Goal: Task Accomplishment & Management: Manage account settings

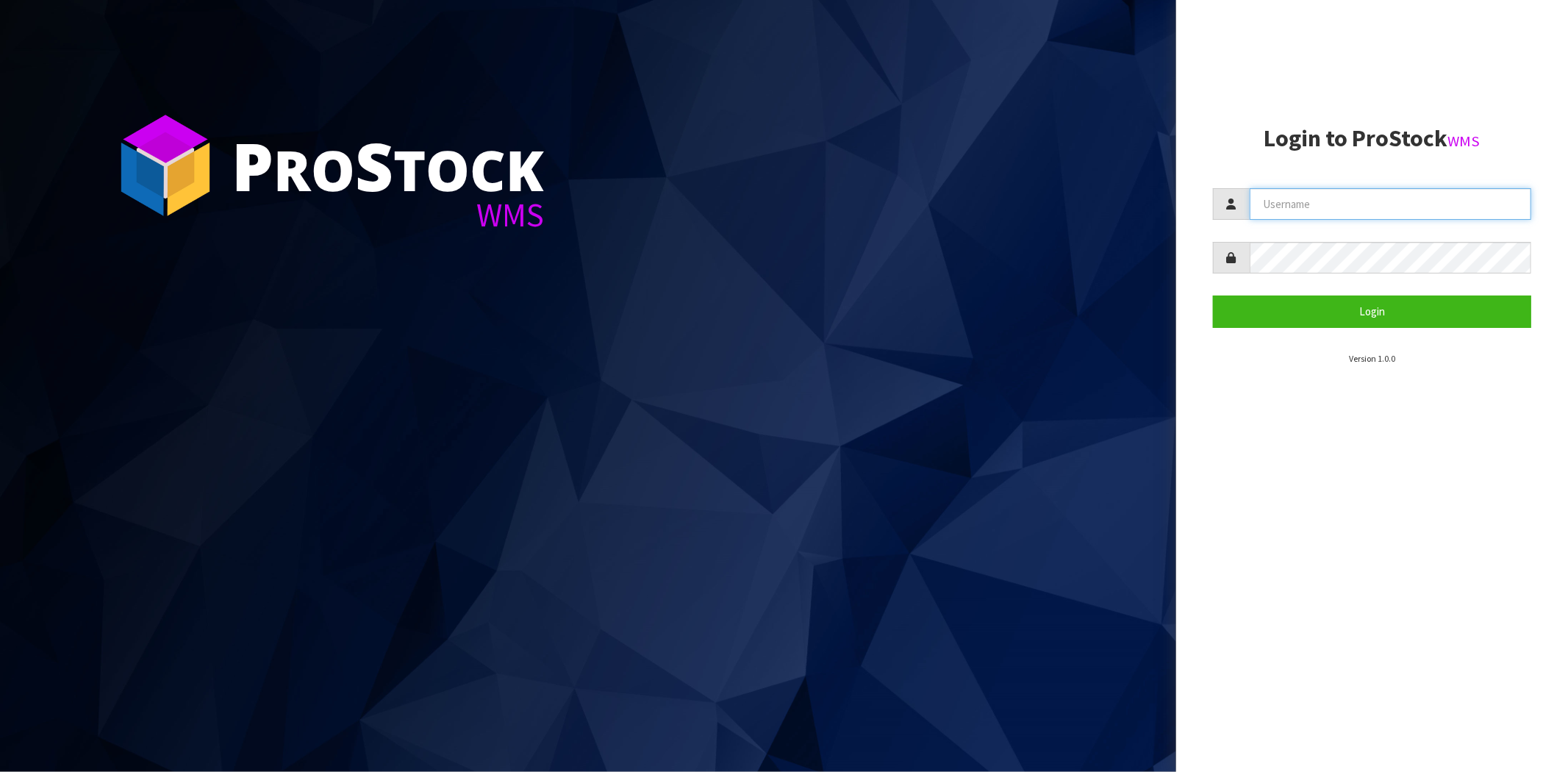
click at [1327, 207] on input "text" at bounding box center [1389, 203] width 281 height 32
type input "maji@cwl.co.nz"
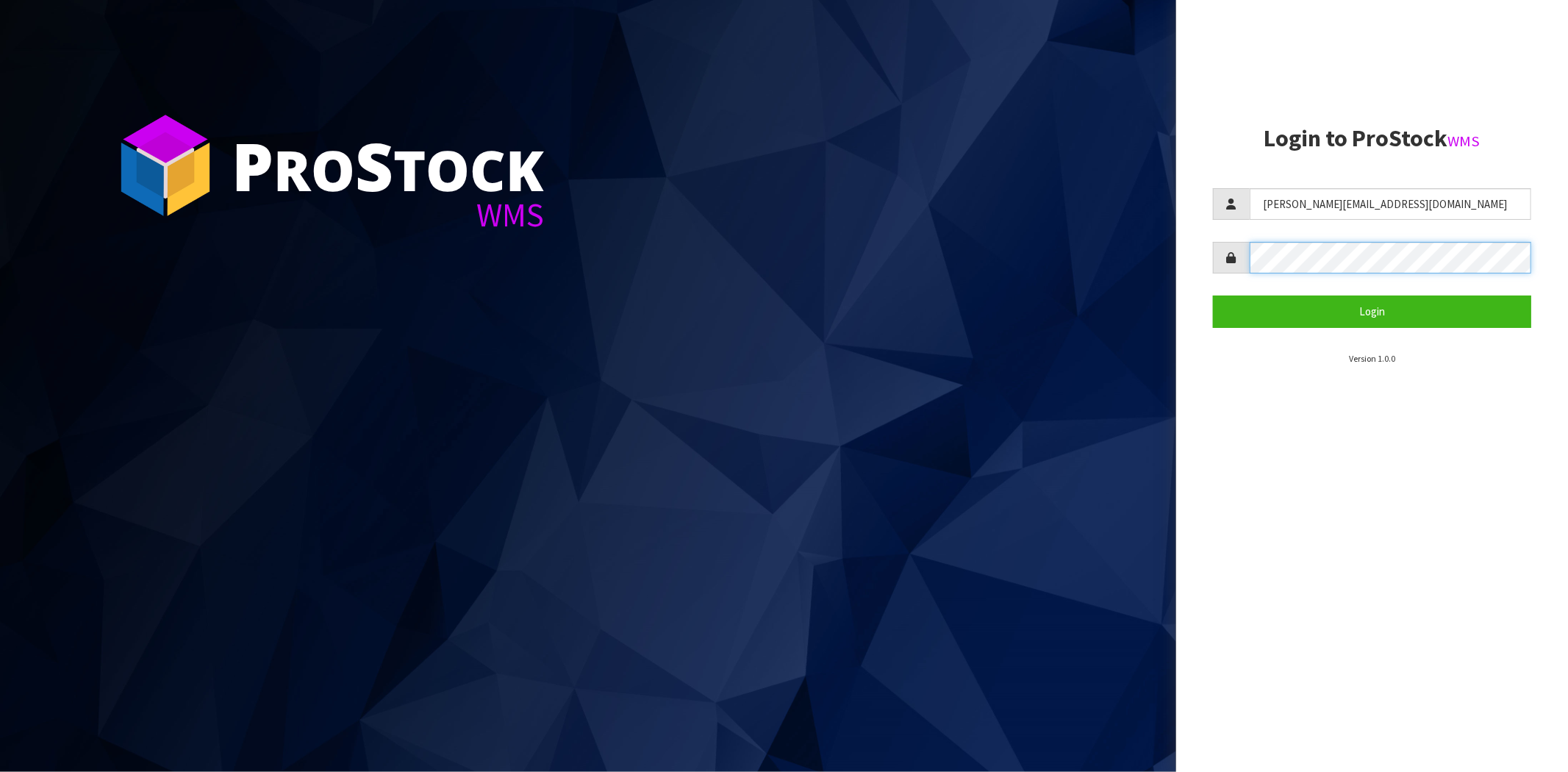
click at [1213, 296] on button "Login" at bounding box center [1372, 311] width 319 height 32
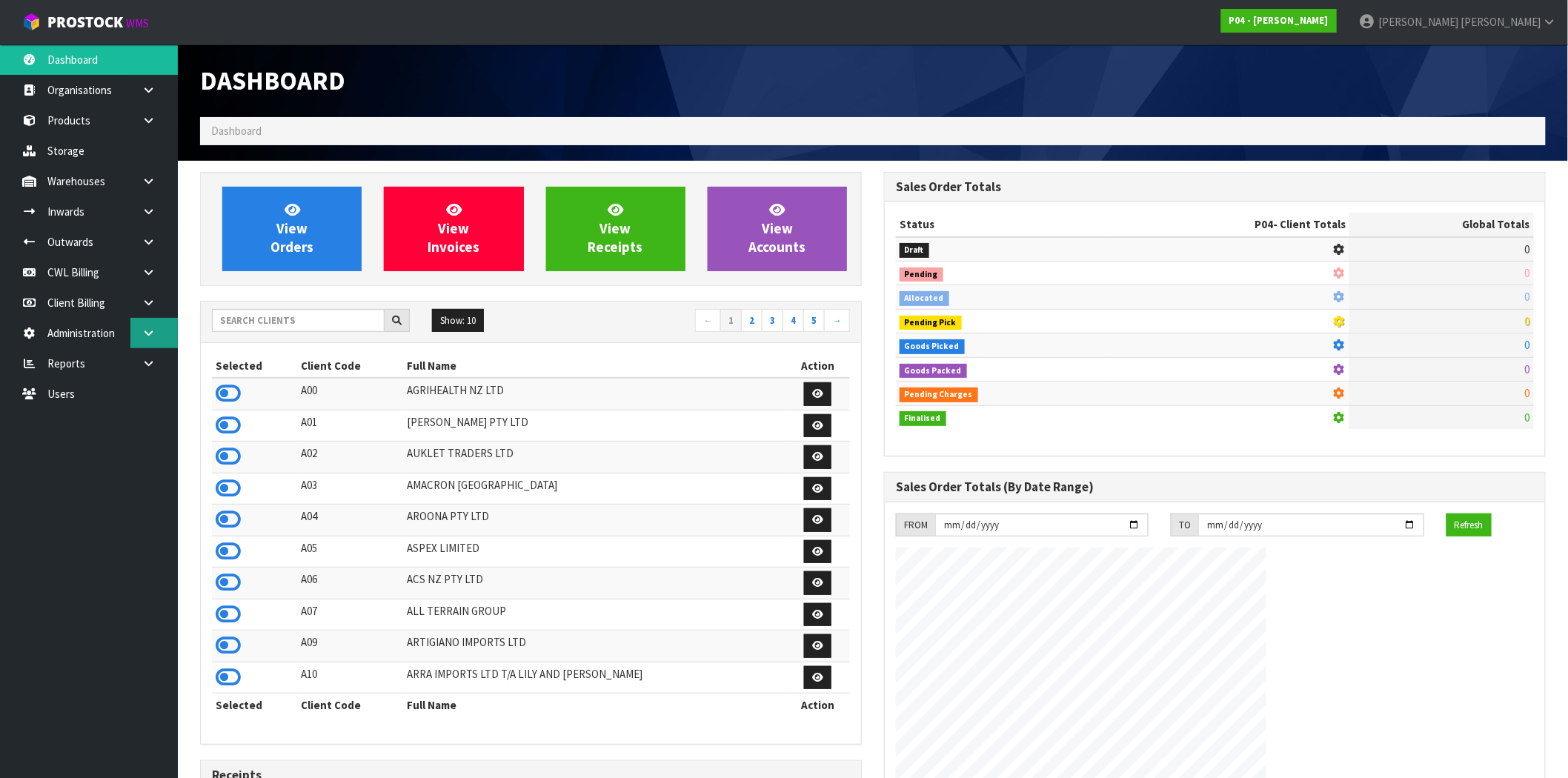
click at [145, 329] on icon at bounding box center [148, 333] width 14 height 11
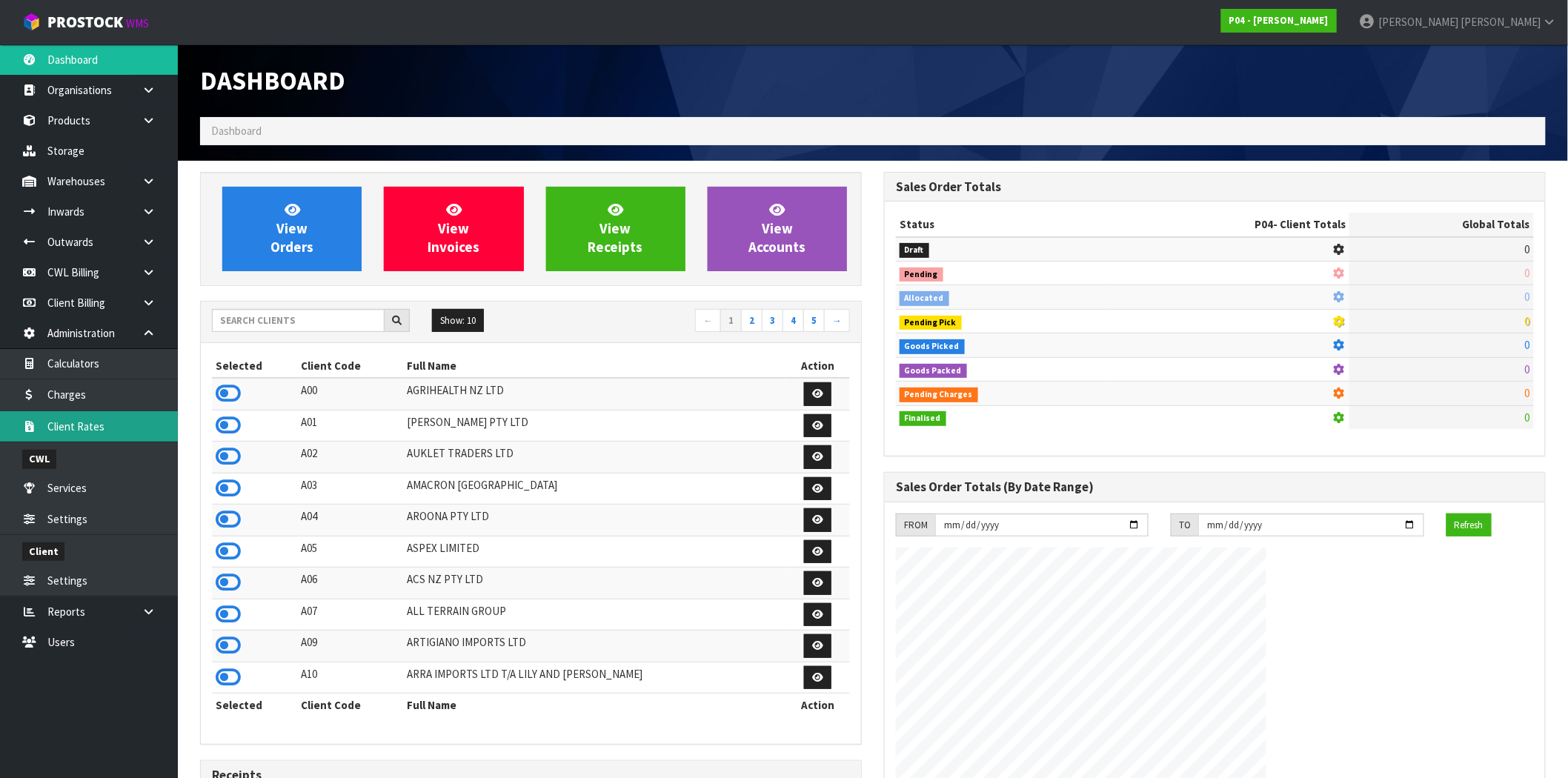
click at [95, 424] on link "Client Rates" at bounding box center [89, 425] width 178 height 30
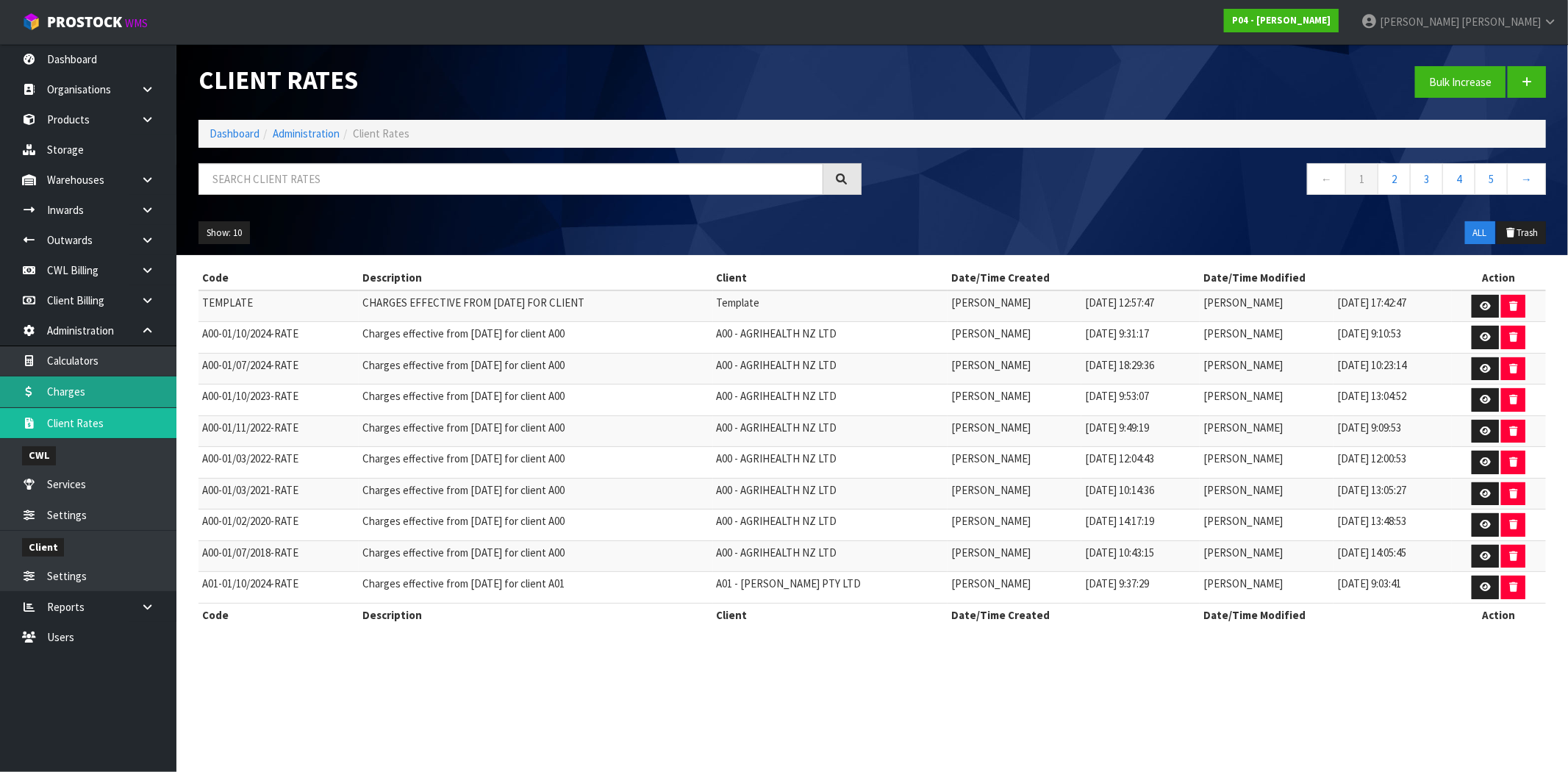
click at [85, 398] on link "Charges" at bounding box center [88, 391] width 177 height 30
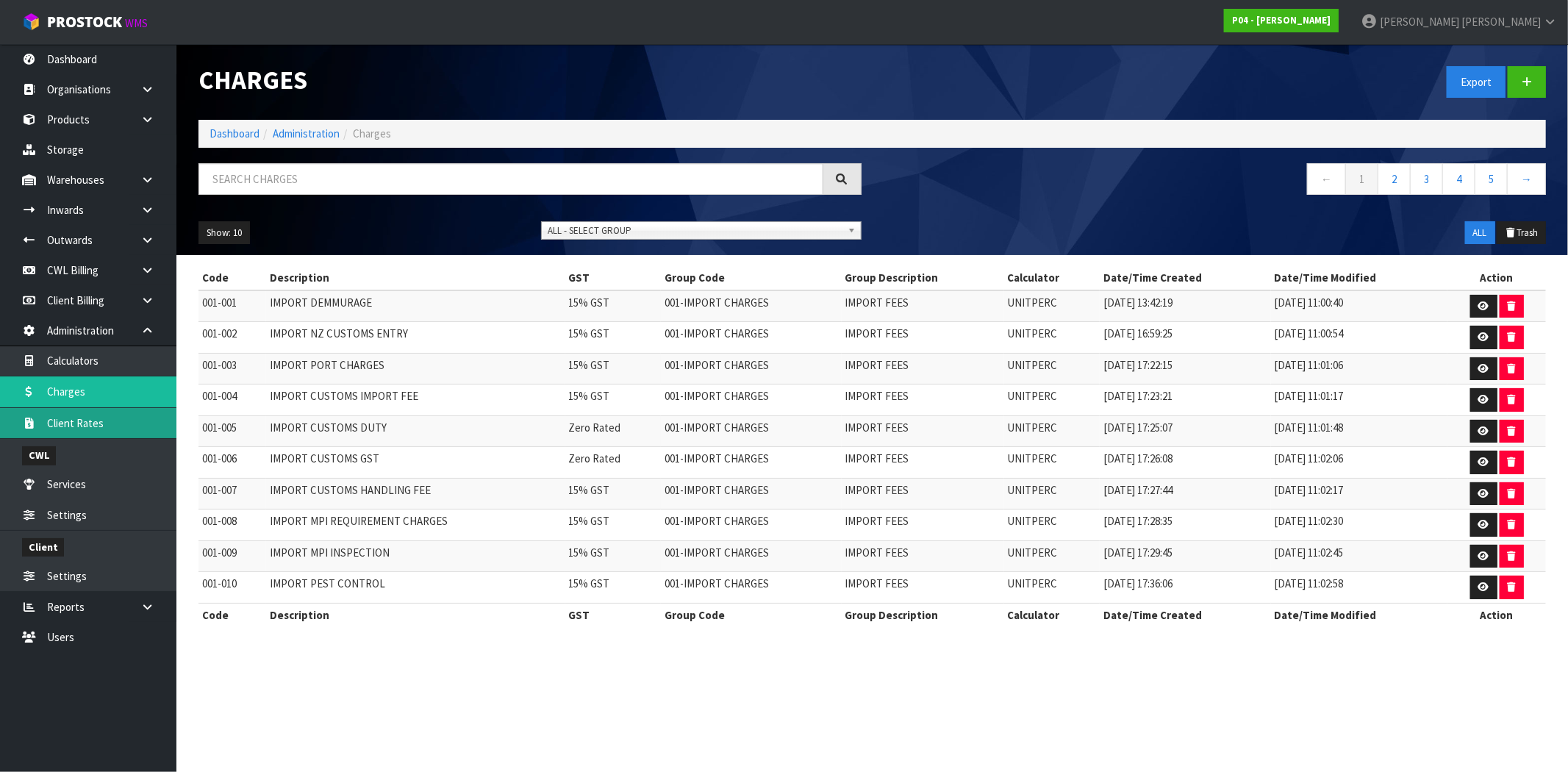
click at [89, 420] on body "Toggle navigation ProStock WMS P04 - PEGGY Maji Torres Logout Dashboard Organis…" at bounding box center [784, 386] width 1568 height 772
click at [98, 422] on link "Client Rates" at bounding box center [88, 422] width 177 height 30
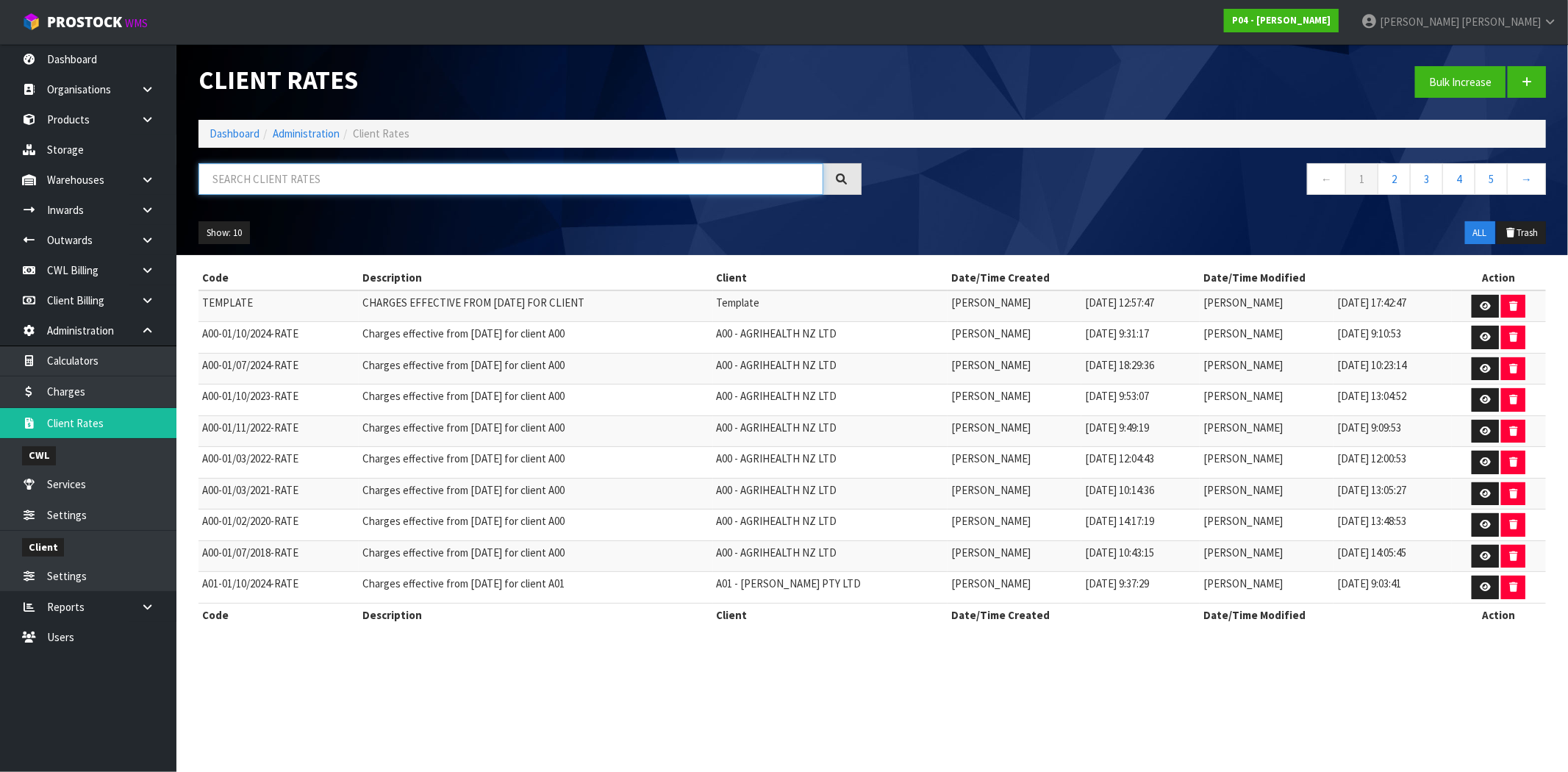
click at [306, 175] on input "text" at bounding box center [511, 179] width 625 height 32
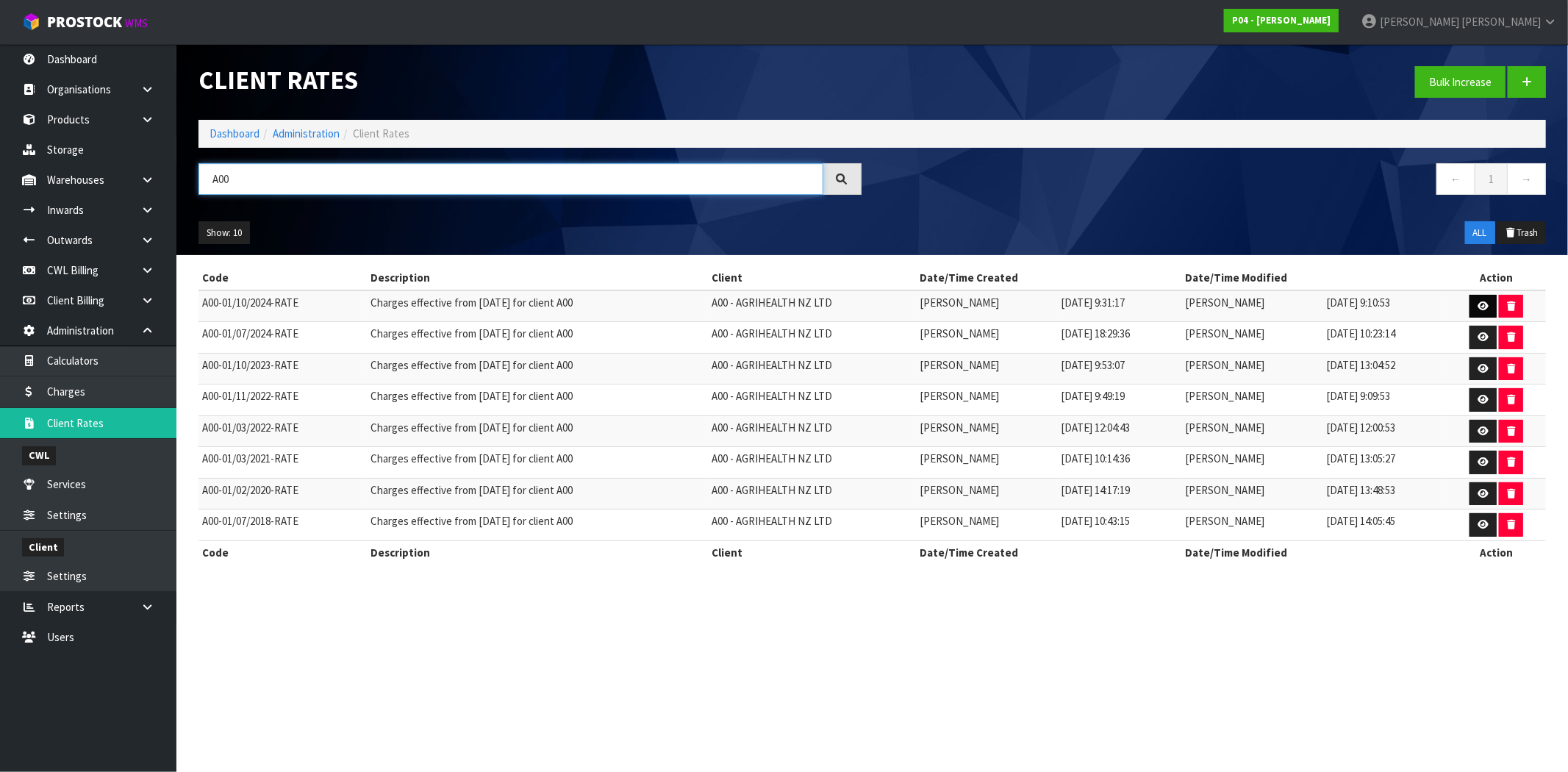
type input "A00"
click at [1486, 306] on icon at bounding box center [1483, 306] width 11 height 9
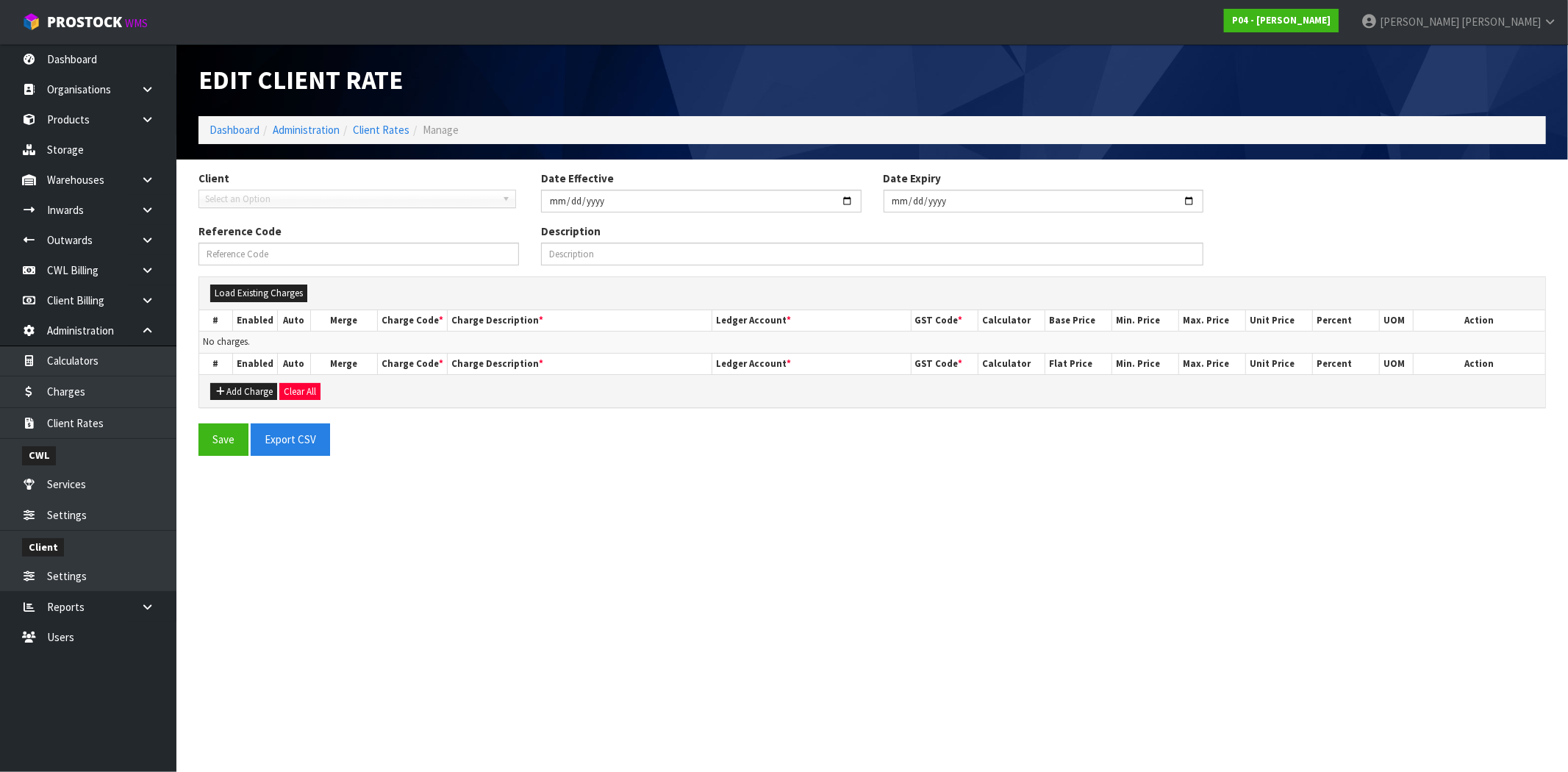
type input "2024-10-01"
type input "A00-01/10/2024-RATE"
type input "Charges effective from [DATE] for client A00"
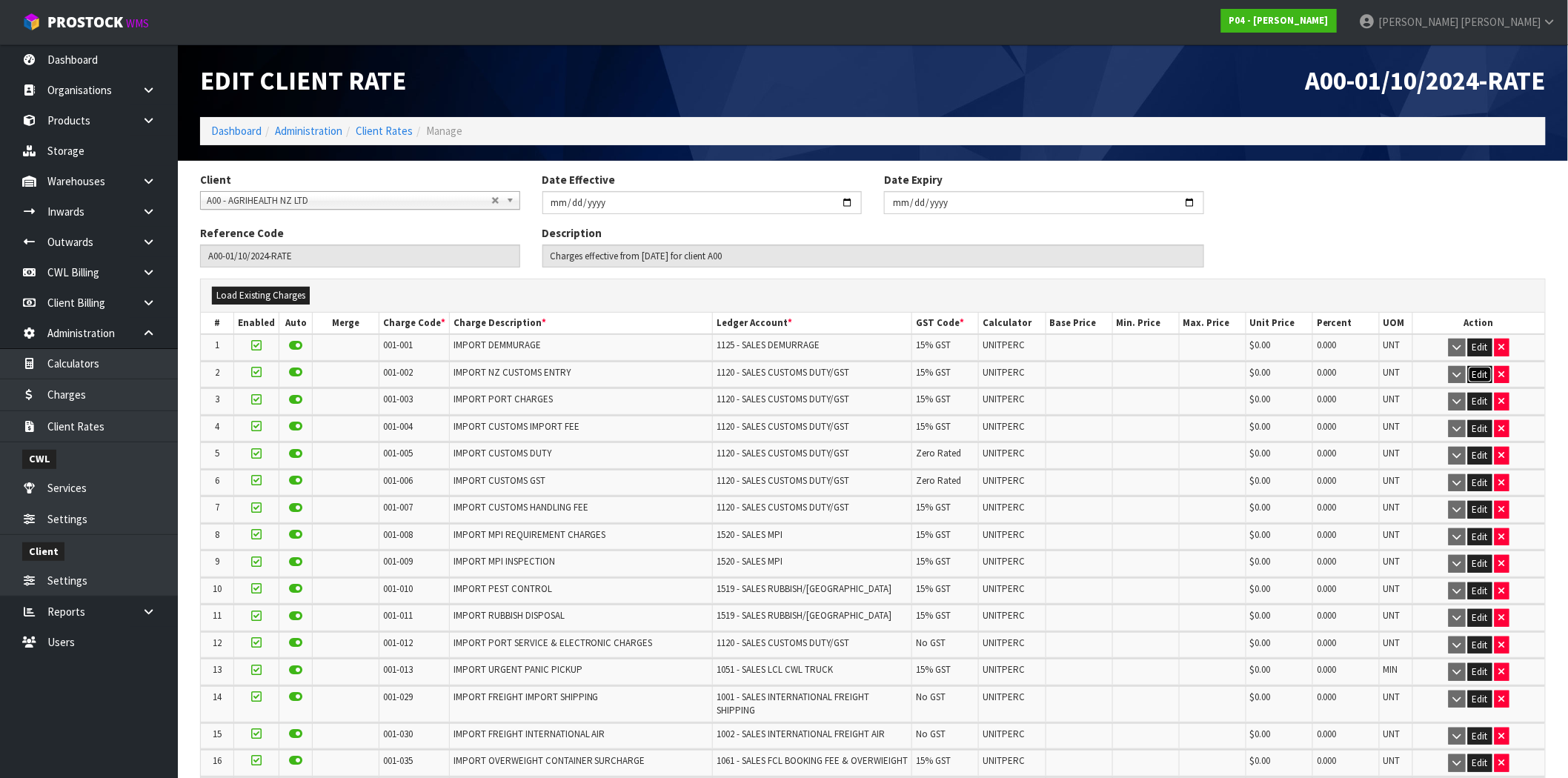
click at [1483, 372] on button "Edit" at bounding box center [1480, 374] width 24 height 18
click at [1479, 374] on button "OK" at bounding box center [1481, 374] width 20 height 18
click at [1472, 350] on button "Edit" at bounding box center [1480, 347] width 24 height 18
